Goal: Task Accomplishment & Management: Complete application form

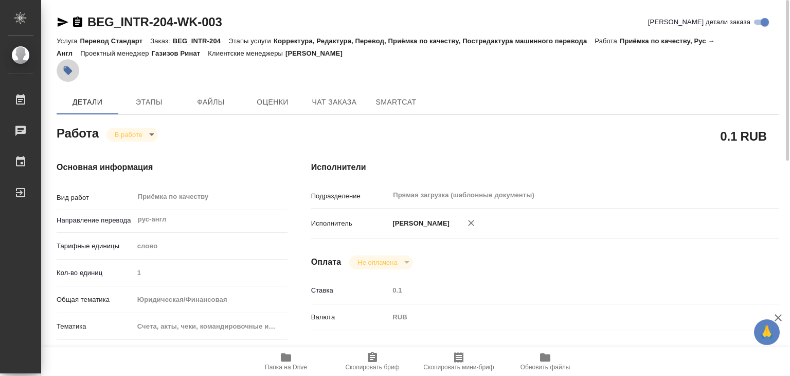
click at [73, 73] on button "button" at bounding box center [68, 70] width 23 height 23
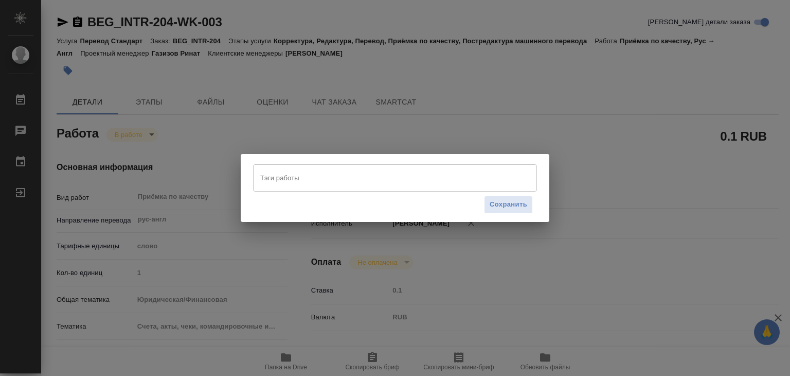
click at [333, 182] on input "Тэги работы" at bounding box center [385, 177] width 255 height 17
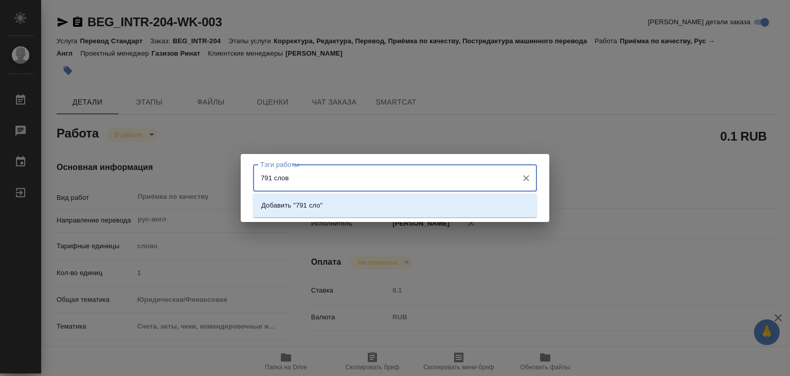
type input "791 слово"
click at [344, 210] on li "Добавить "791 слово"" at bounding box center [395, 205] width 284 height 19
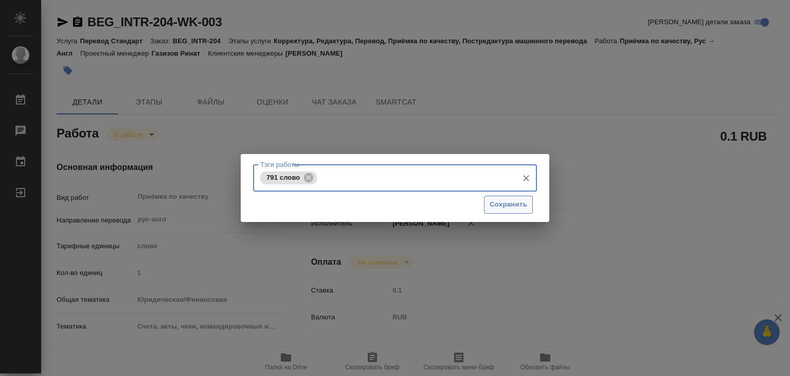
click at [497, 201] on span "Сохранить" at bounding box center [509, 205] width 38 height 12
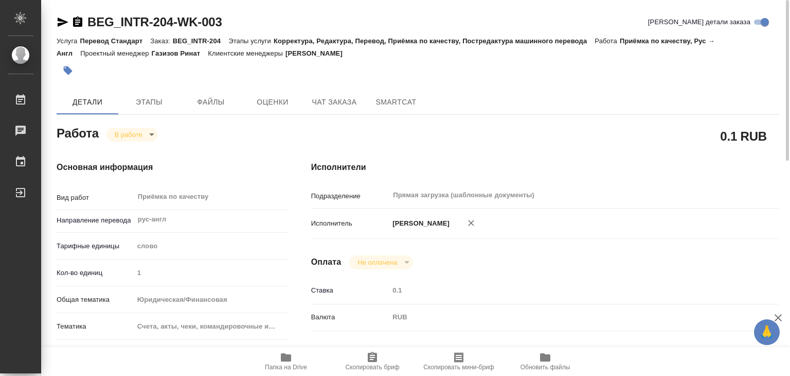
type input "inProgress"
type input "рус-англ"
type input "5a8b1489cc6b4906c91bfd90"
type input "1"
type input "yr-fn"
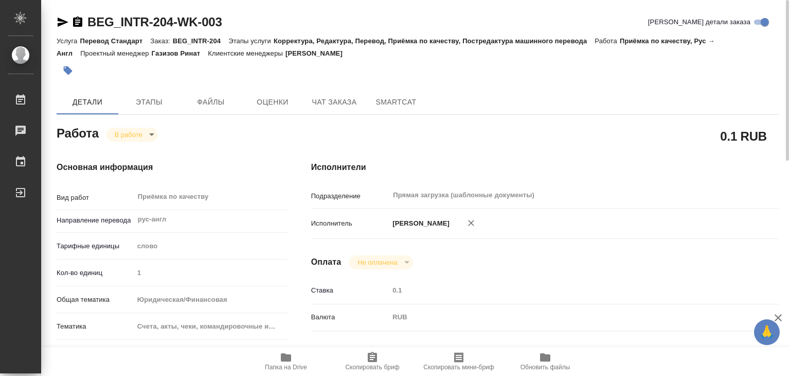
type input "5f647205b73bc97568ca66c0"
checkbox input "true"
type input "[DATE] 14:00"
type input "[DATE] 13:35"
type input "[DATE] 15:00"
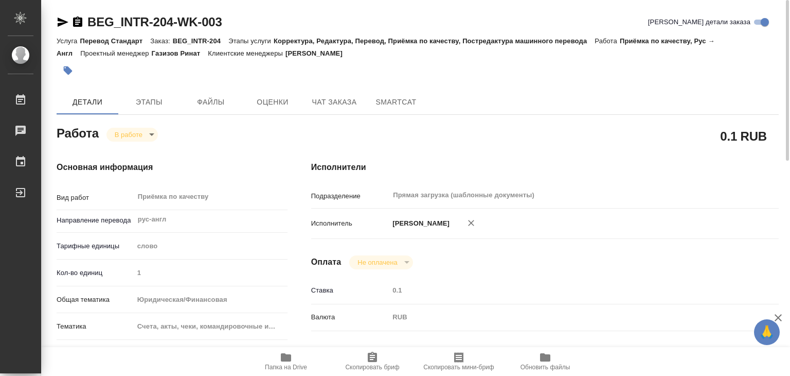
type input "[DATE] 17:00"
type input "Прямая загрузка (шаблонные документы)"
type input "notPayed"
type input "0.1"
type input "RUB"
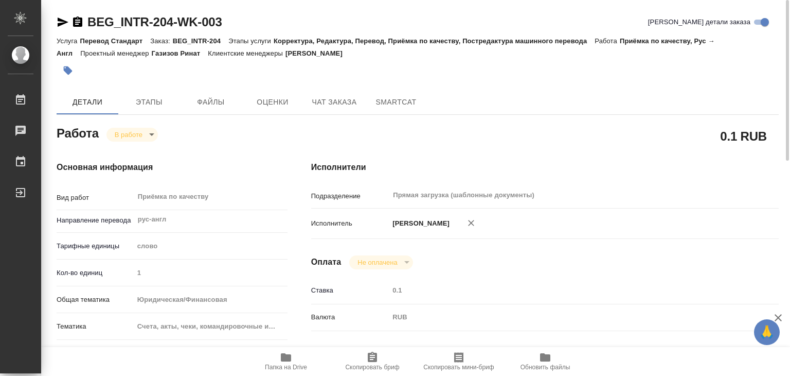
type input "[PERSON_NAME]"
type input "BEG_INTR-204"
type input "Перевод Стандарт"
type input "Корректура, Редактура, Перевод, Приёмка по качеству, Постредактура машинного пе…"
type input "[PERSON_NAME]"
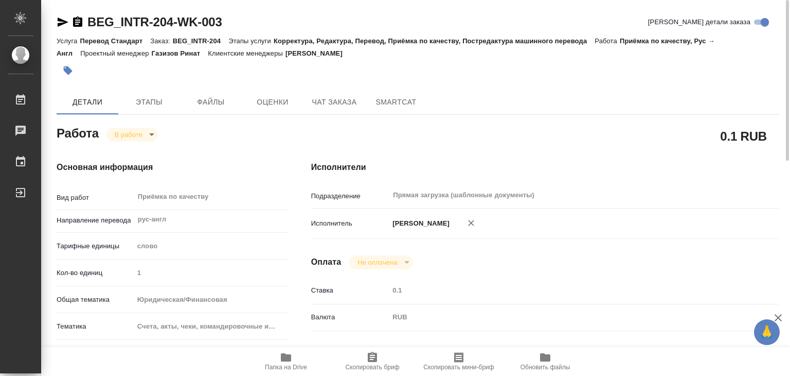
type input "[PERSON_NAME]"
type input "/Clients/ООО "ДОМАШНИЙ ИНТЕРЬЕР"/Orders/BEG_INTR-204"
drag, startPoint x: 83, startPoint y: 10, endPoint x: 176, endPoint y: 19, distance: 94.0
drag, startPoint x: 379, startPoint y: 51, endPoint x: 296, endPoint y: 54, distance: 82.4
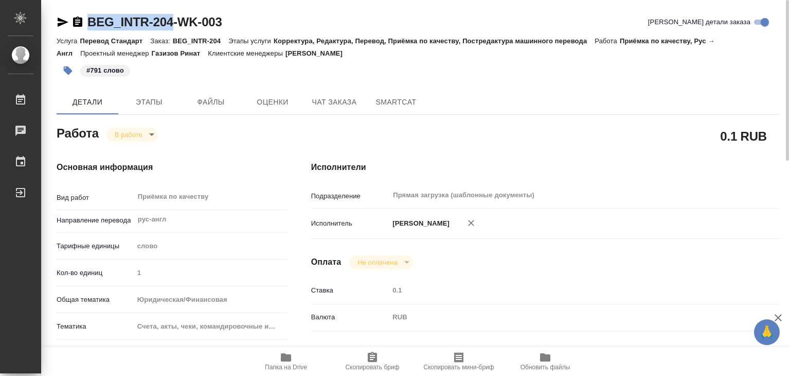
click at [296, 54] on div "Услуга Перевод Стандарт Заказ: BEG_INTR-204 Этапы услуги Корректура, Редактура,…" at bounding box center [418, 46] width 722 height 25
copy p "[PERSON_NAME]"
drag, startPoint x: 83, startPoint y: 8, endPoint x: 177, endPoint y: 24, distance: 95.0
copy link "BEG_INTR-204"
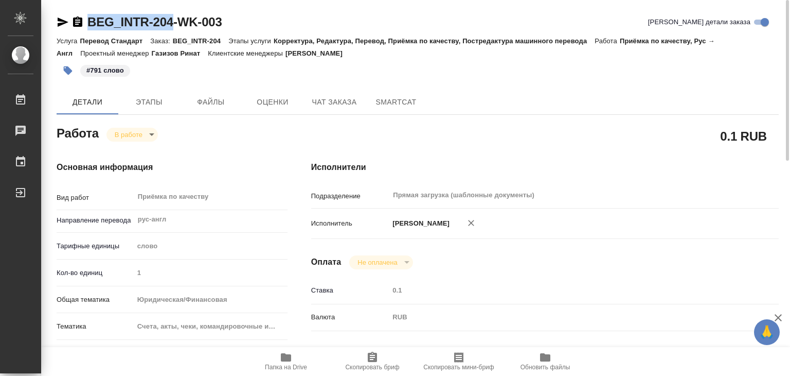
click at [139, 131] on body "🙏 .cls-1 fill:#fff; AWATERA Alilekova [PERSON_NAME] Работы 0 Чаты График Выйти …" at bounding box center [395, 188] width 790 height 376
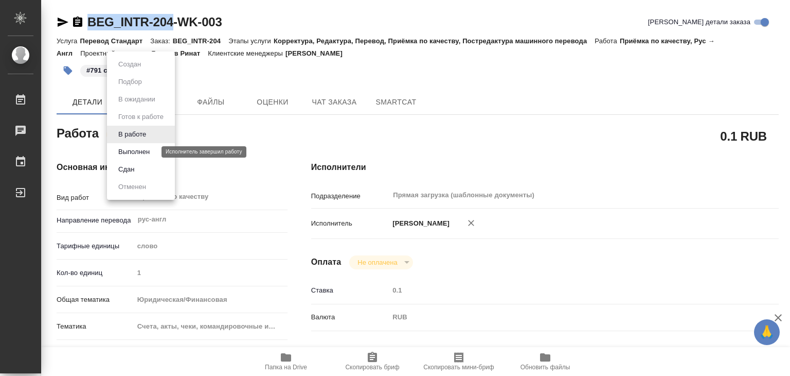
click at [144, 153] on button "Выполнен" at bounding box center [134, 151] width 38 height 11
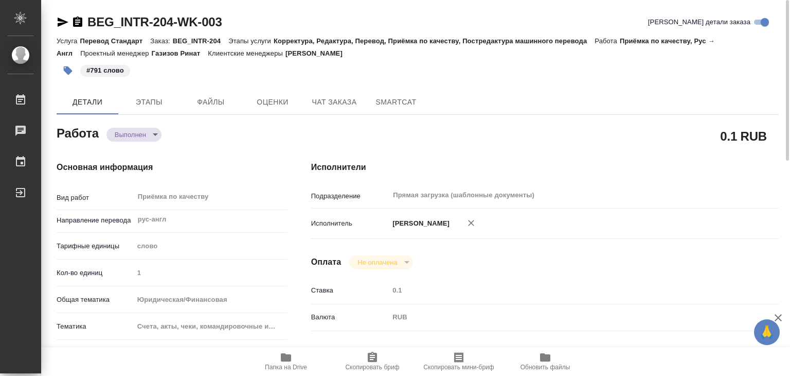
type textarea "x"
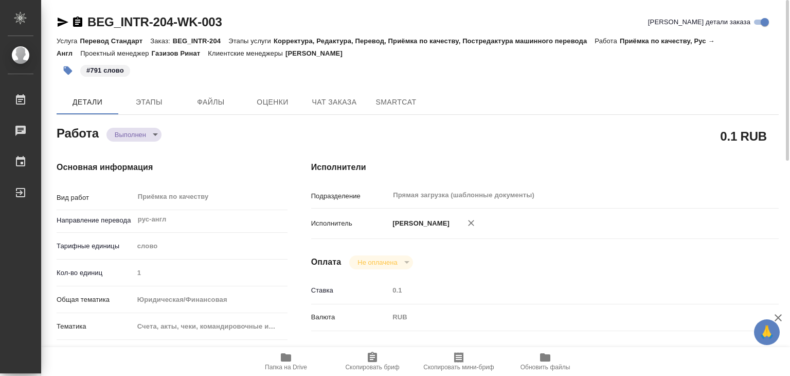
type textarea "x"
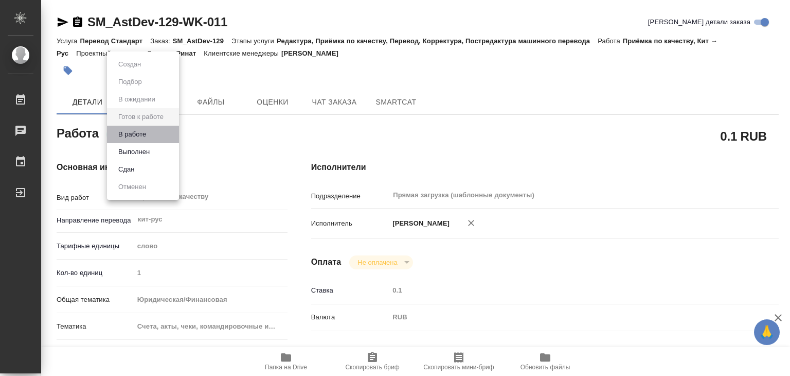
click at [157, 132] on li "В работе" at bounding box center [143, 134] width 72 height 17
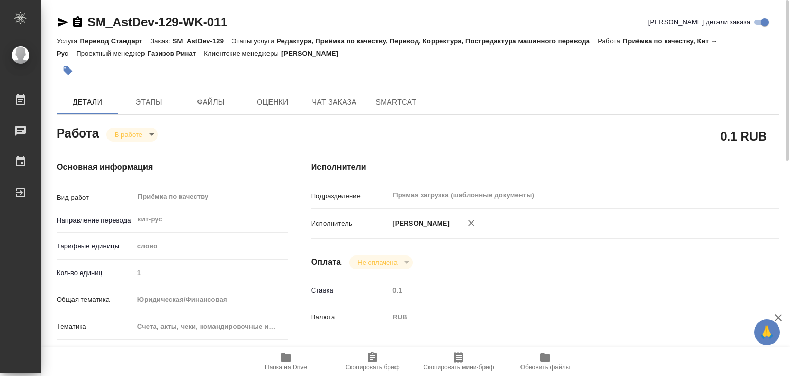
type textarea "x"
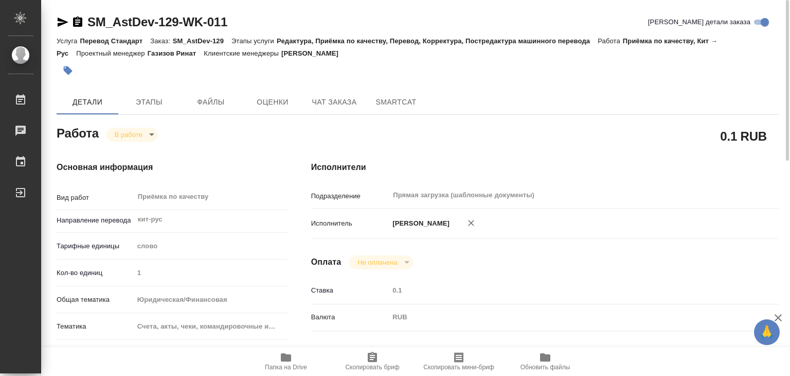
type textarea "x"
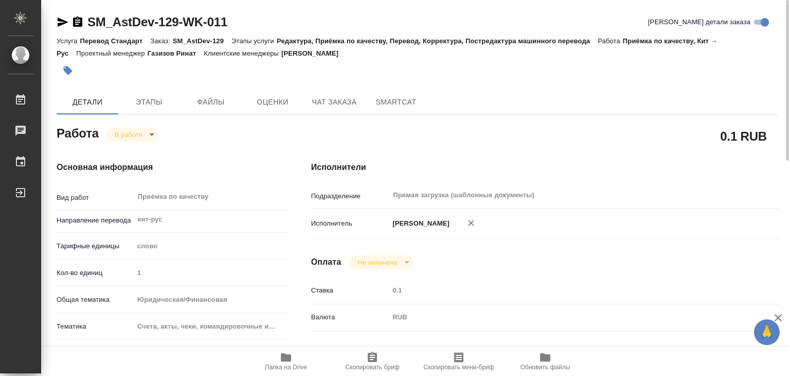
type textarea "x"
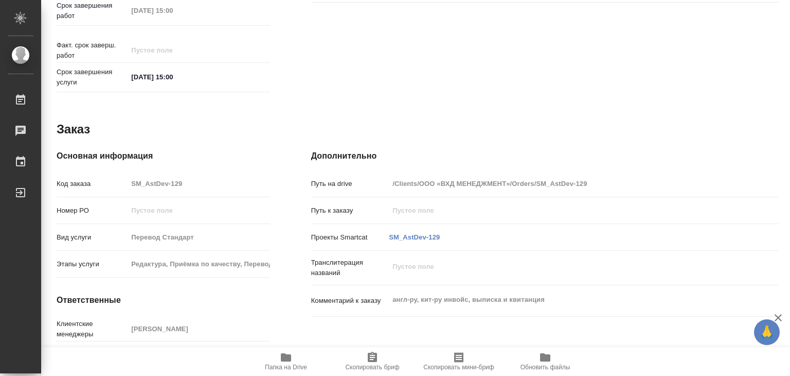
type textarea "x"
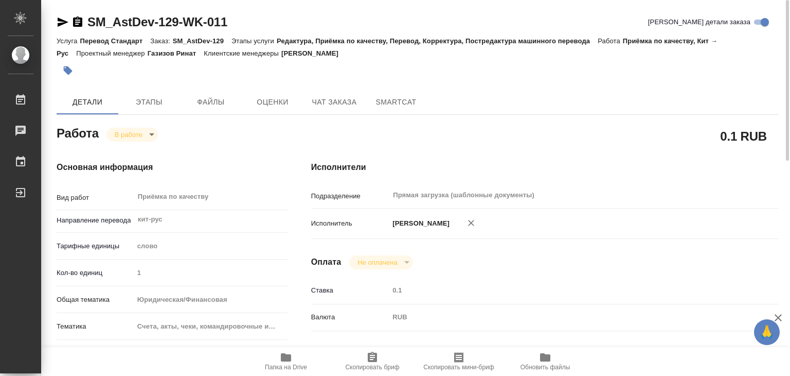
click at [292, 365] on span "Папка на Drive" at bounding box center [286, 366] width 42 height 7
